Goal: Transaction & Acquisition: Book appointment/travel/reservation

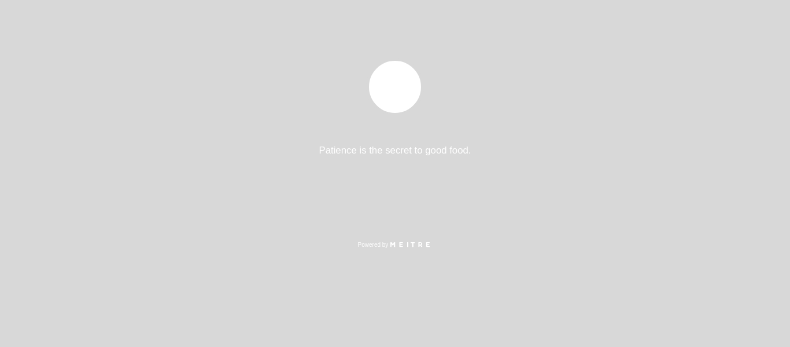
select select "es"
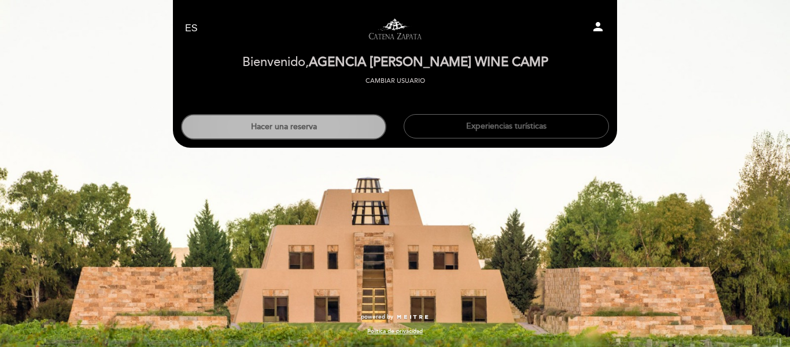
click at [325, 131] on button "Hacer una reserva" at bounding box center [283, 126] width 205 height 25
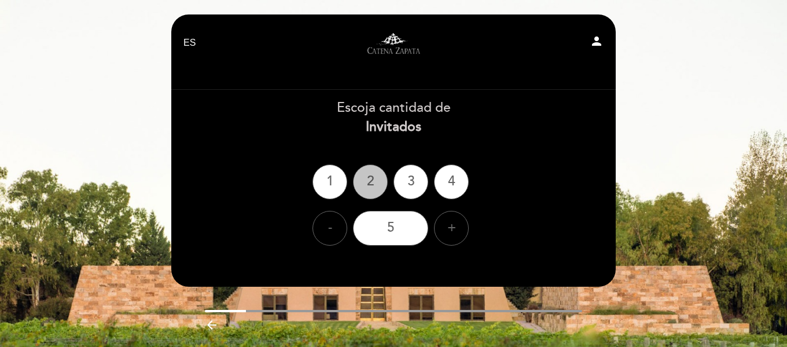
click at [366, 180] on div "2" at bounding box center [370, 181] width 35 height 35
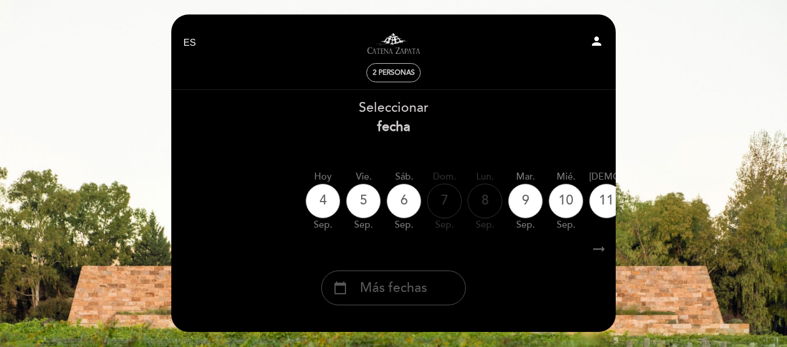
click at [403, 283] on span "Más fechas" at bounding box center [393, 287] width 67 height 19
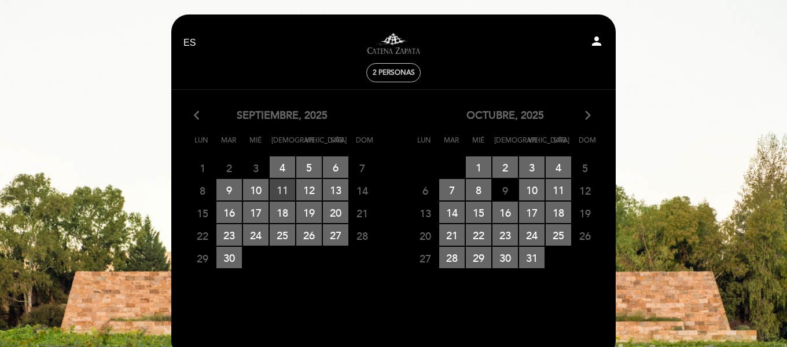
click at [281, 189] on span "11 RESERVAS DISPONIBLES" at bounding box center [282, 189] width 25 height 21
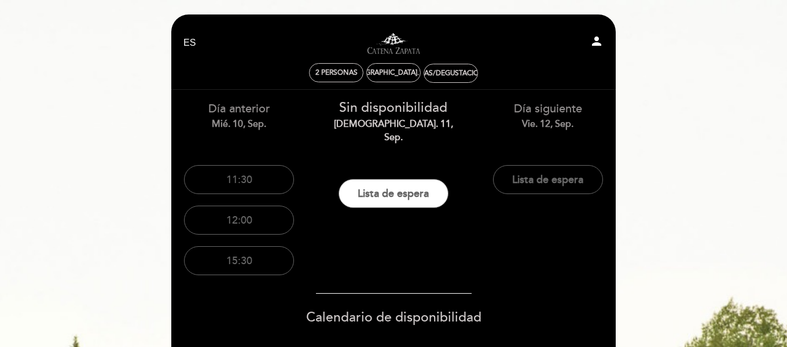
click at [278, 139] on div "Día anterior mié. 10, sep. 11:30 12:00 15:30" at bounding box center [239, 185] width 154 height 191
click at [247, 123] on div "mié. 10, sep." at bounding box center [239, 123] width 137 height 13
click at [485, 242] on div "Día anterior mié. 10, sep. 11:30 12:00 15:30 Sin disponibilidad jue. 11, sep." at bounding box center [393, 353] width 463 height 527
click at [223, 179] on button "11:30" at bounding box center [239, 179] width 110 height 29
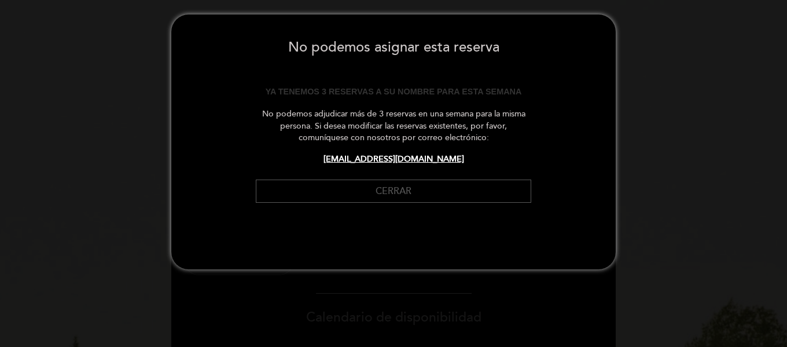
click at [389, 183] on button "Cerrar" at bounding box center [393, 191] width 275 height 24
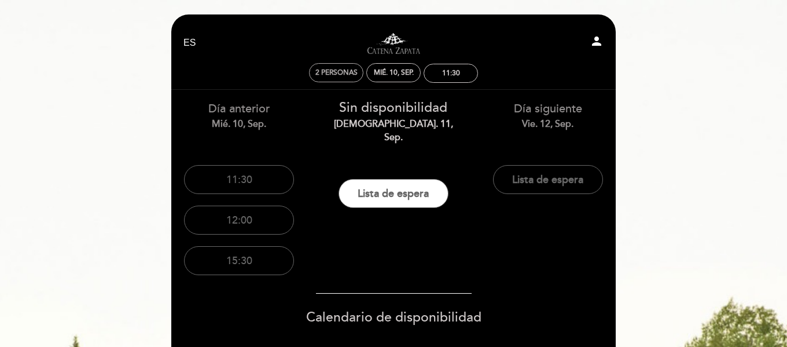
click at [390, 71] on div "mié. 10, sep." at bounding box center [394, 72] width 40 height 9
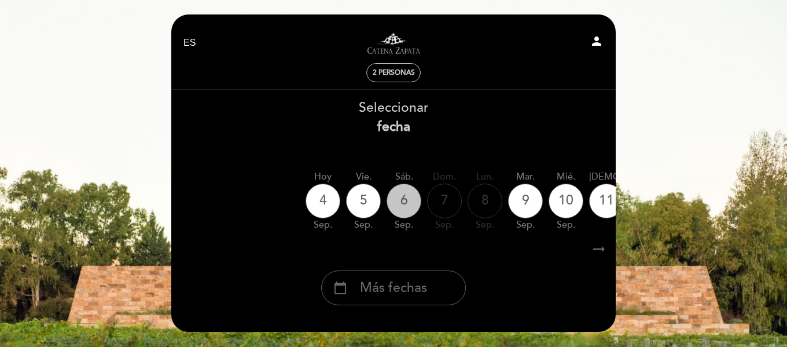
click at [408, 207] on div "6" at bounding box center [403, 200] width 35 height 35
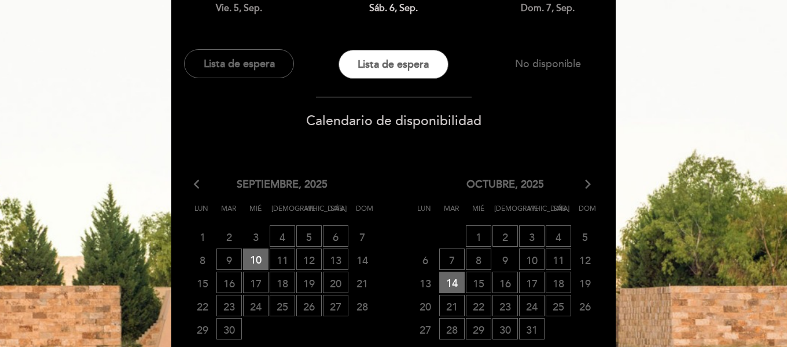
scroll to position [174, 0]
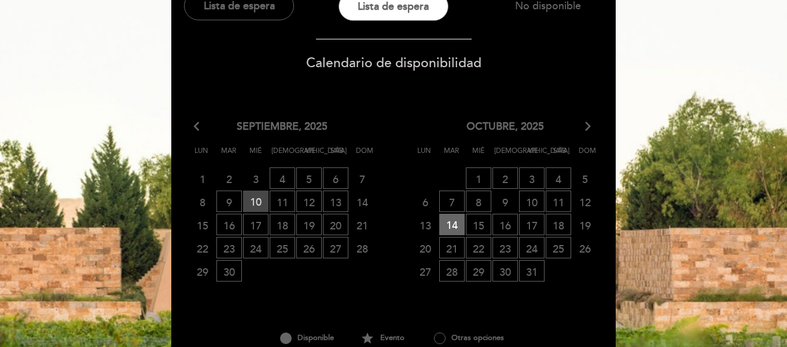
click at [263, 193] on span "10 RESERVAS DISPONIBLES" at bounding box center [255, 200] width 25 height 21
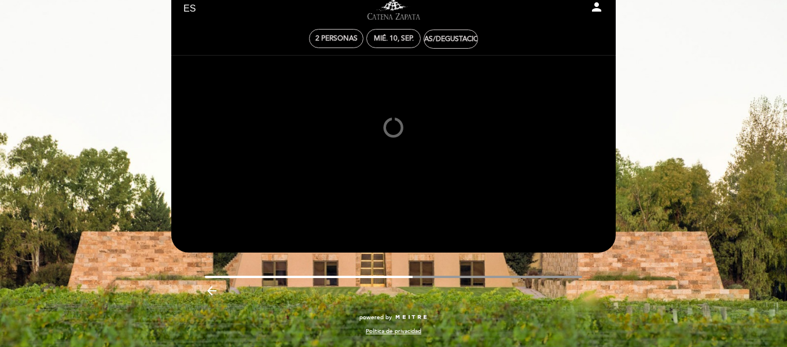
scroll to position [34, 0]
